Goal: Communication & Community: Answer question/provide support

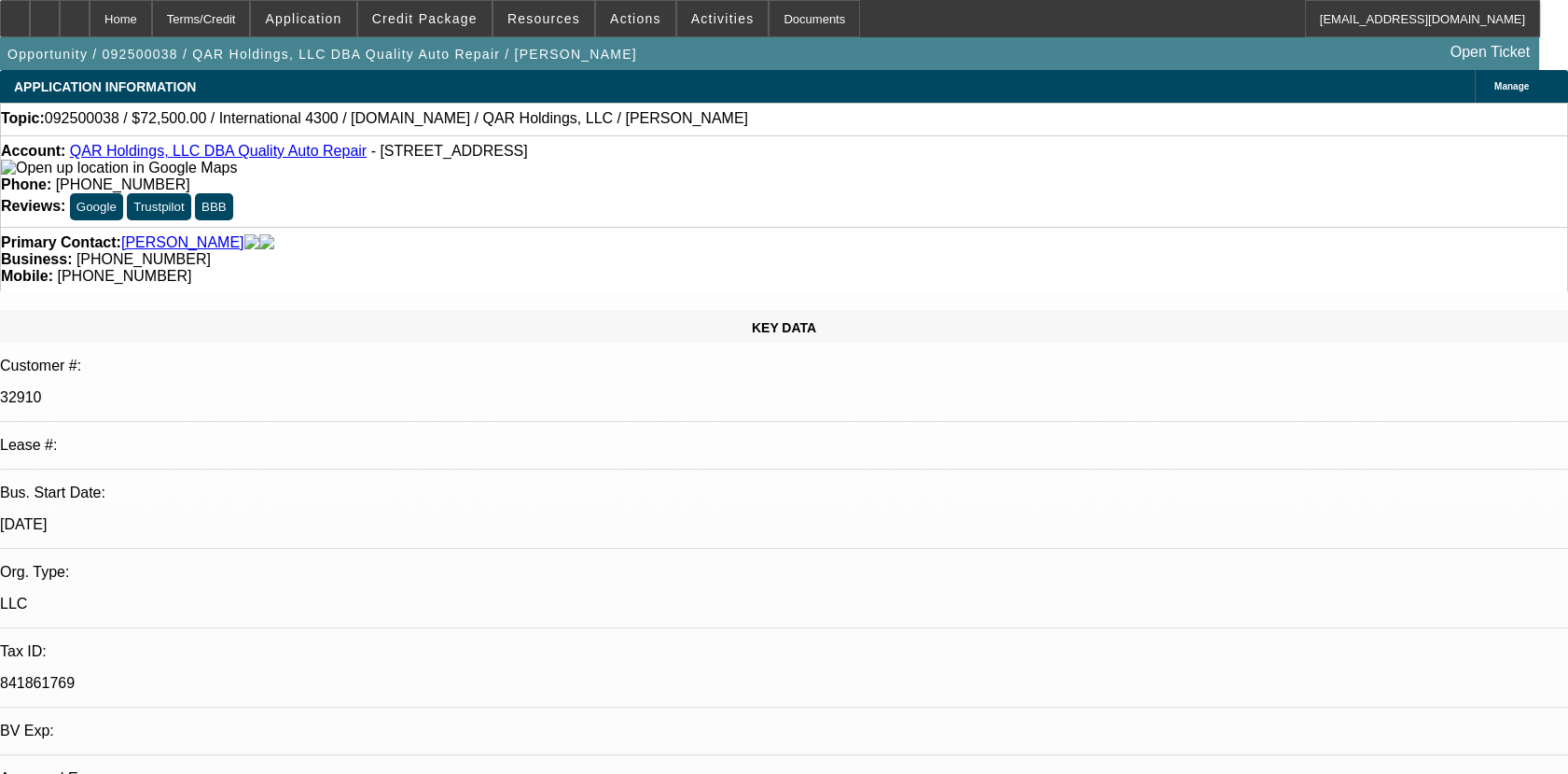
select select "0"
select select "1"
select select "2"
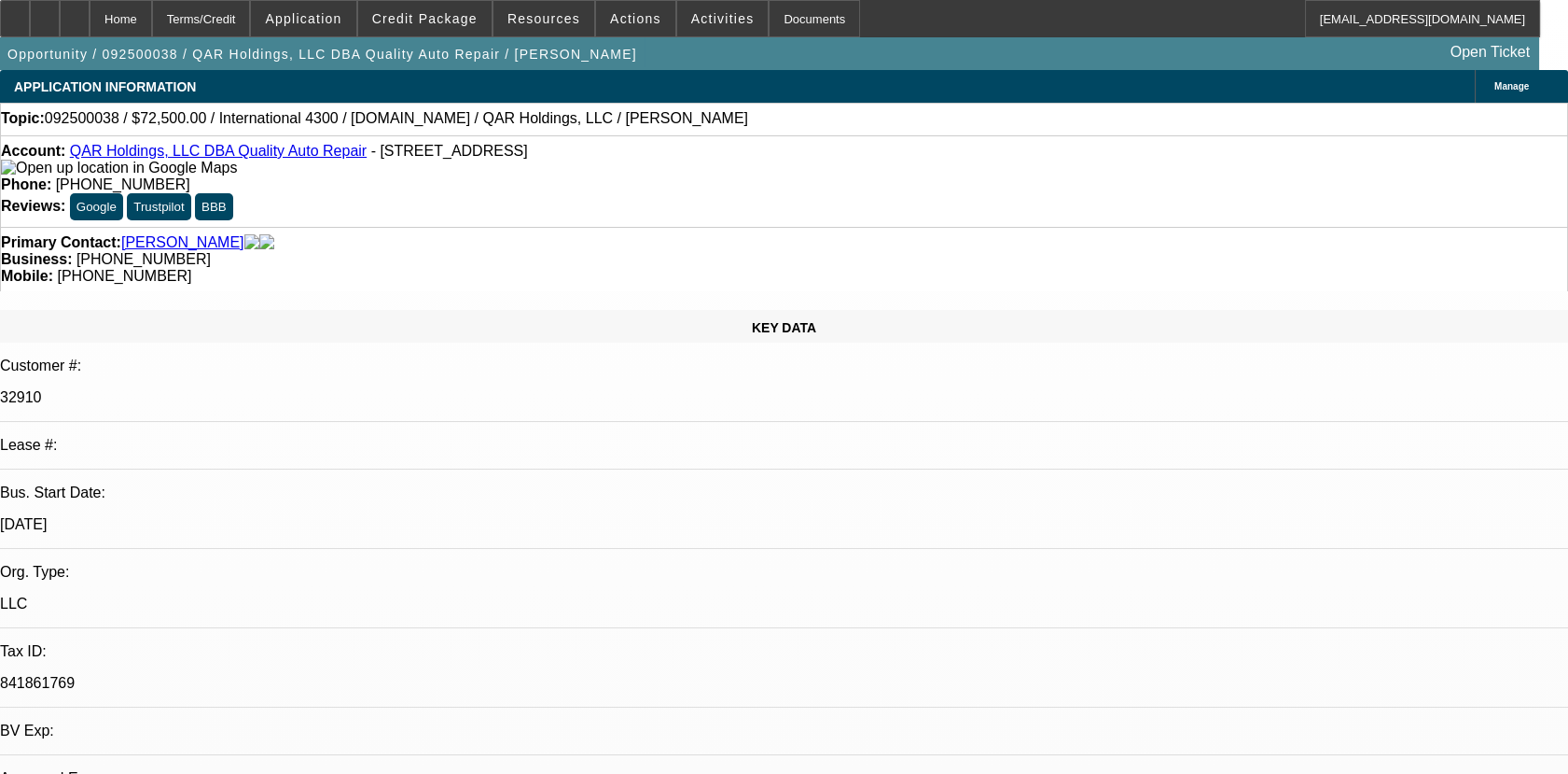
select select "6"
click at [213, 389] on p "32910" at bounding box center [784, 398] width 1568 height 17
radio input "true"
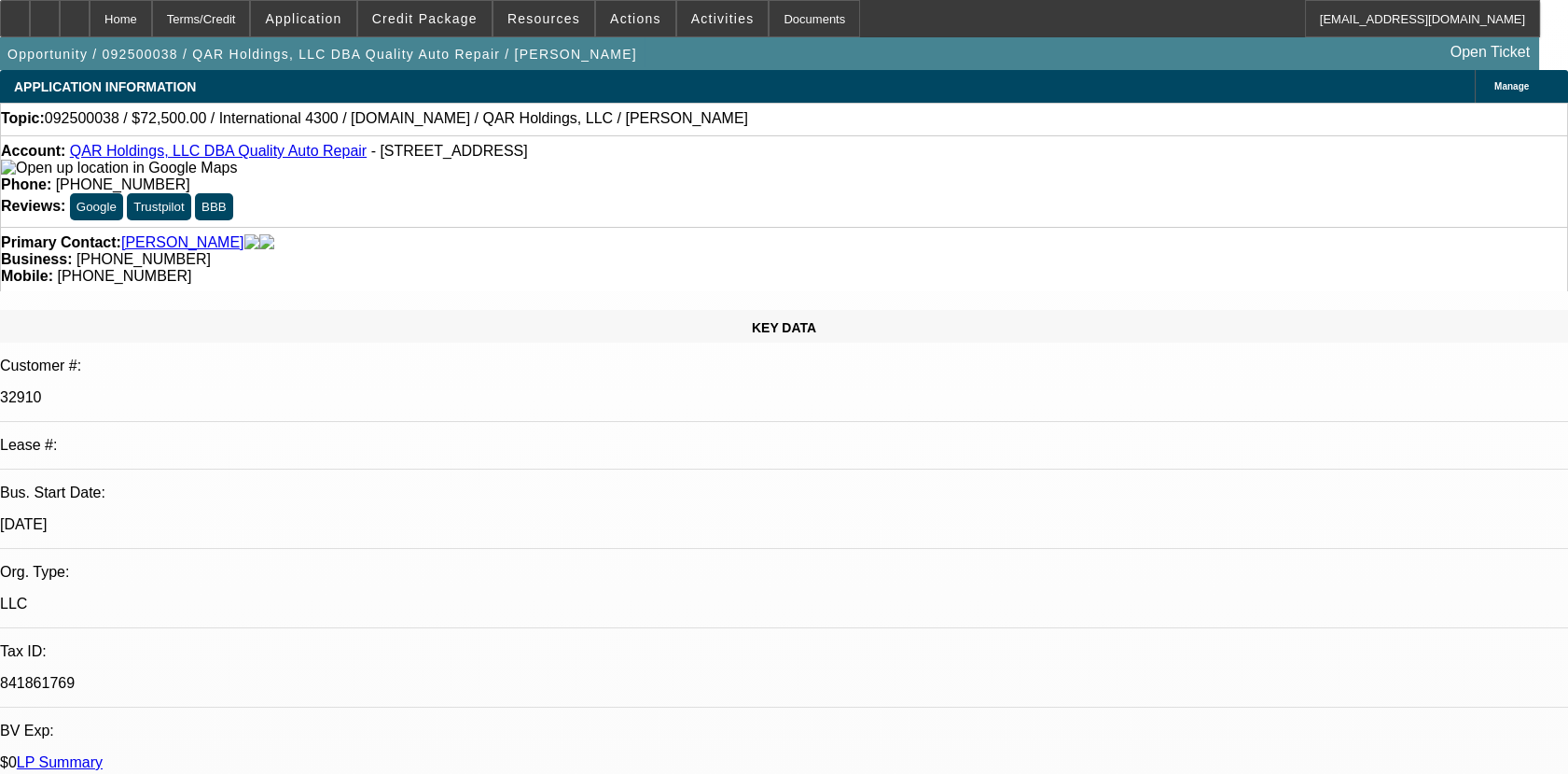
type textarea "01- ACTIVE SVC DEAL, PAYMENTS MADE ON TIME/02- ACTIVE SERVICED DEAL, PAYMENTS M…"
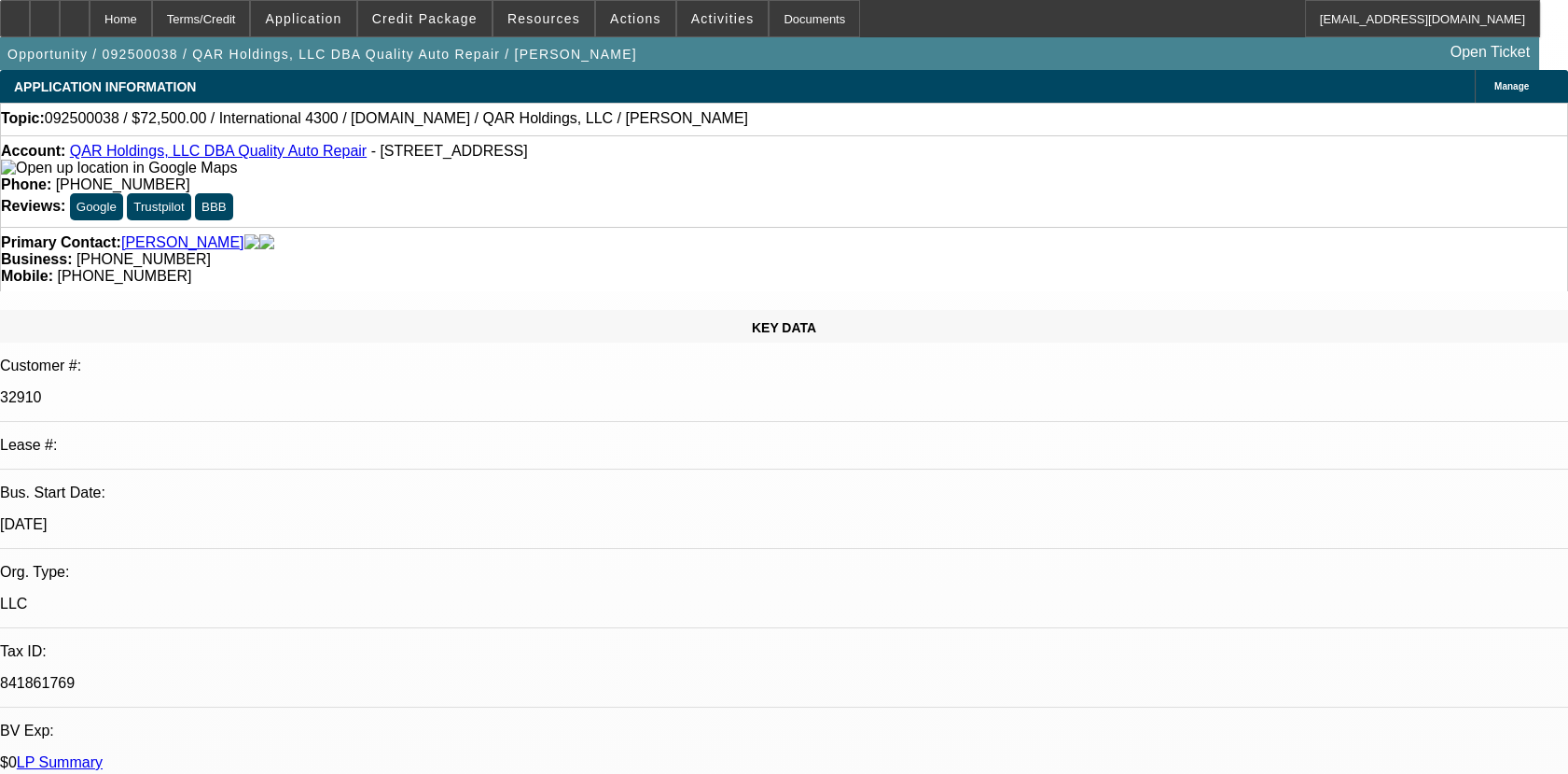
radio input "true"
radio input "false"
radio input "true"
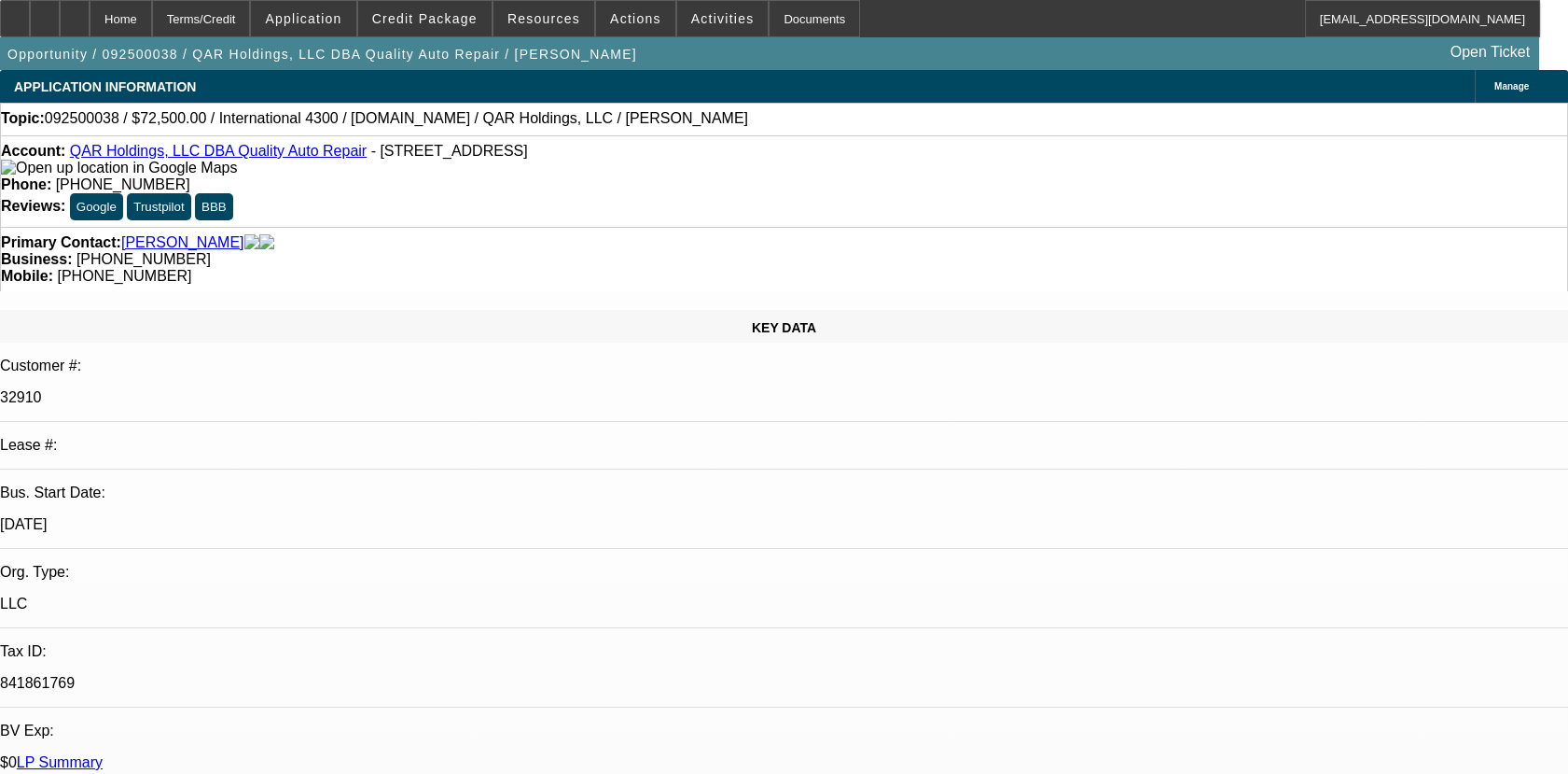
scroll to position [0, 0]
